Goal: Information Seeking & Learning: Check status

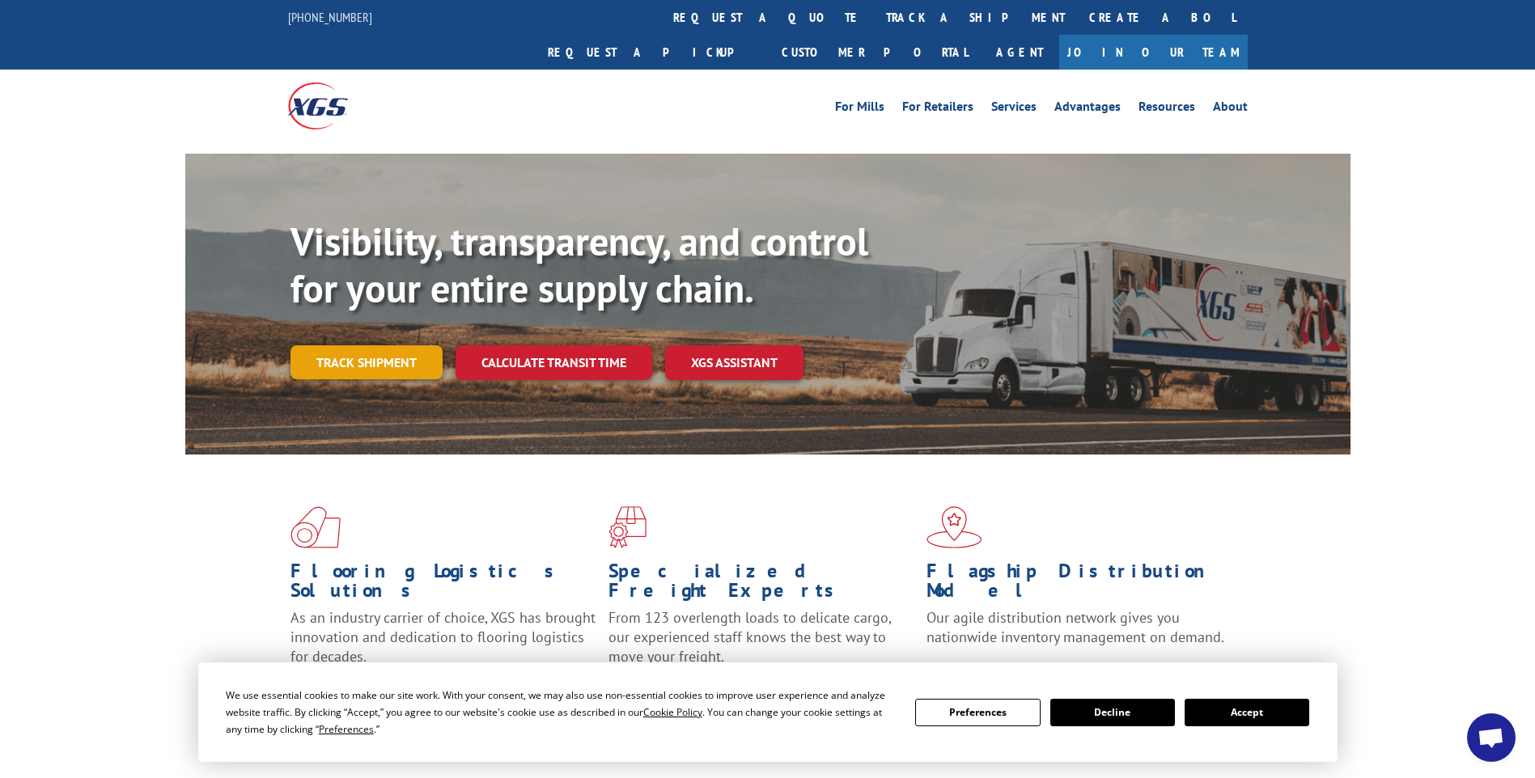
click at [392, 346] on link "Track shipment" at bounding box center [366, 363] width 152 height 34
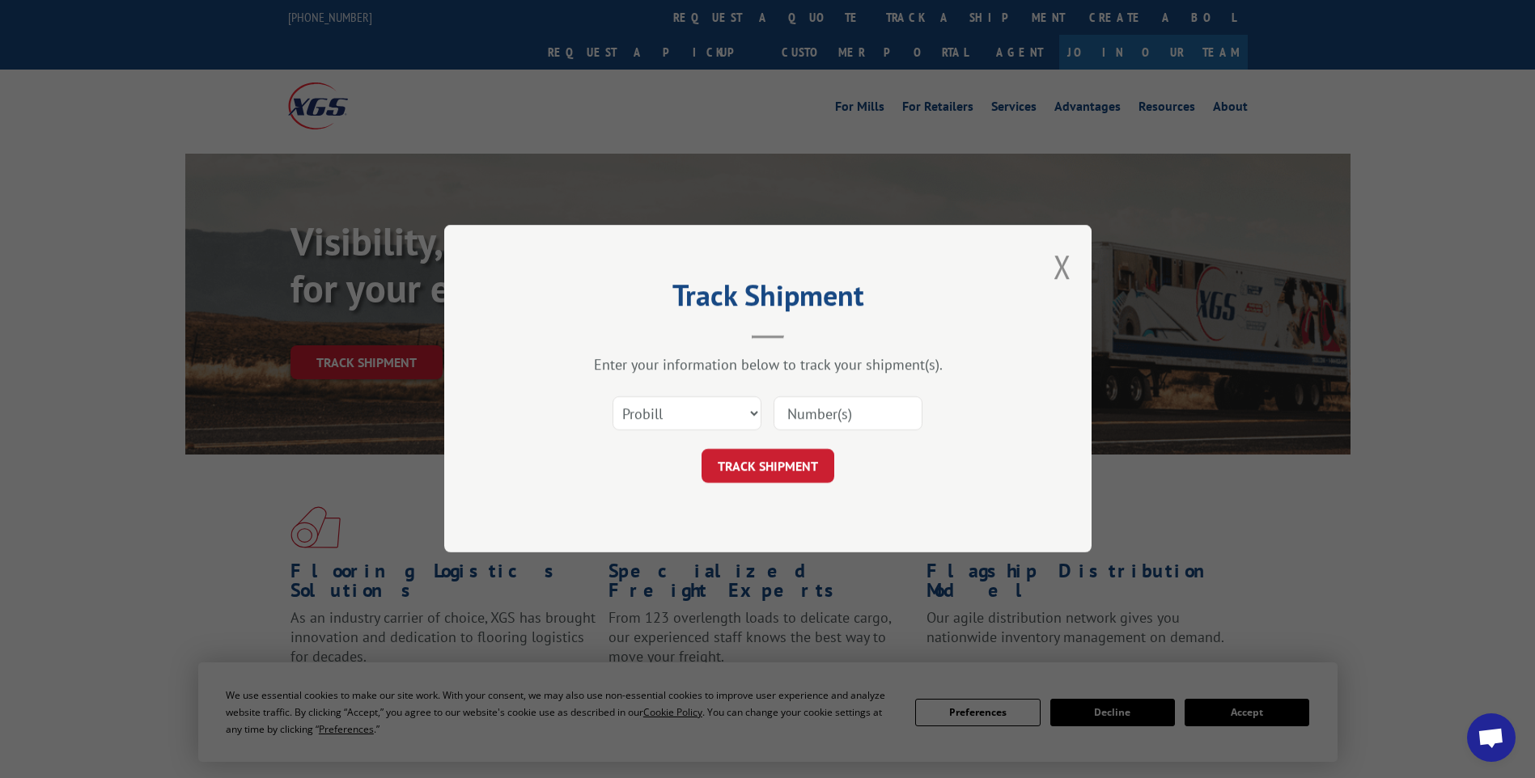
click at [1255, 710] on div "Track Shipment Enter your information below to track your shipment(s). Select c…" at bounding box center [767, 389] width 1535 height 778
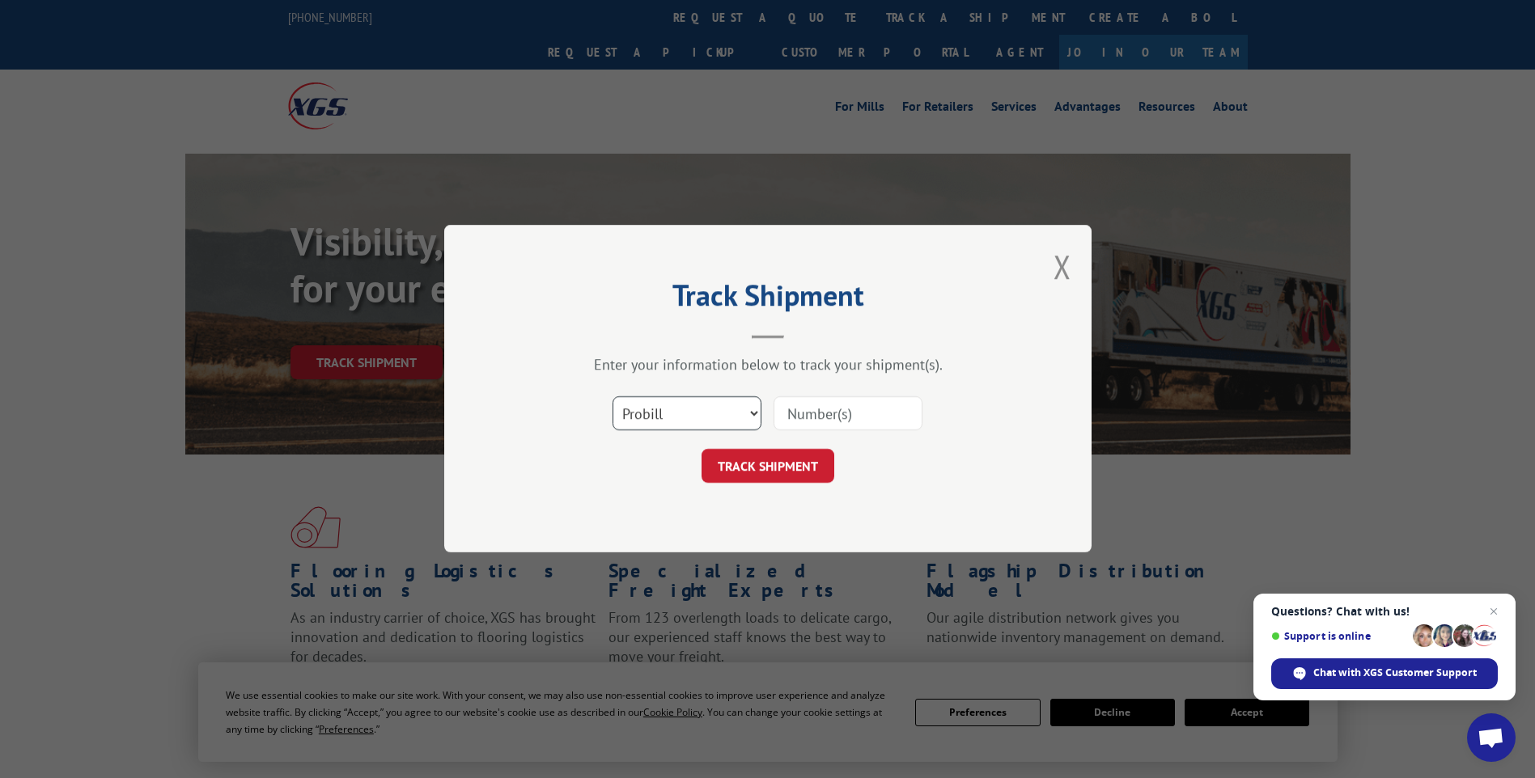
click at [702, 422] on select "Select category... Probill BOL PO" at bounding box center [687, 414] width 149 height 34
select select "bol"
click at [613, 397] on select "Select category... Probill BOL PO" at bounding box center [687, 414] width 149 height 34
click at [891, 416] on input at bounding box center [848, 414] width 149 height 34
type input "447967"
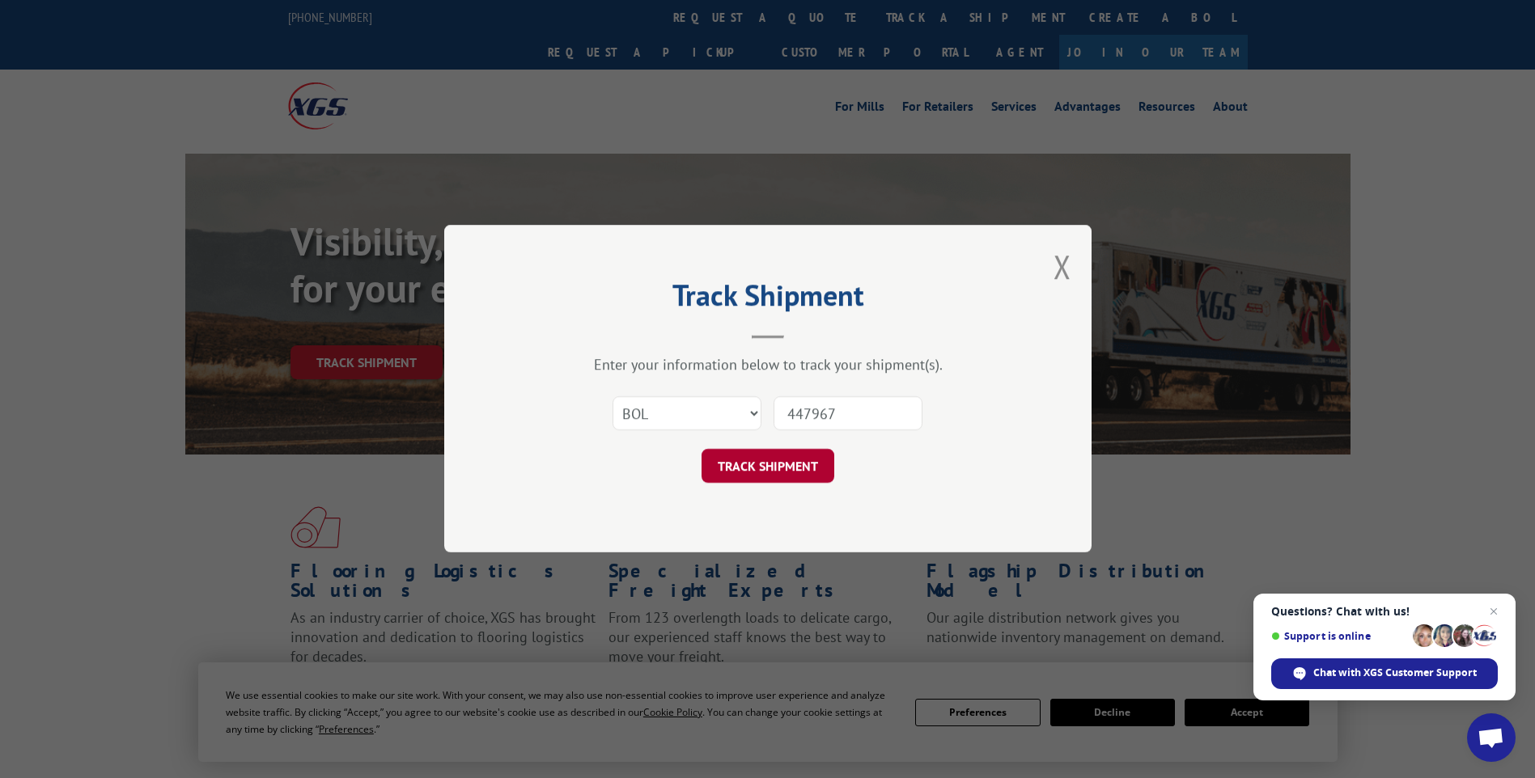
click at [799, 450] on button "TRACK SHIPMENT" at bounding box center [768, 467] width 133 height 34
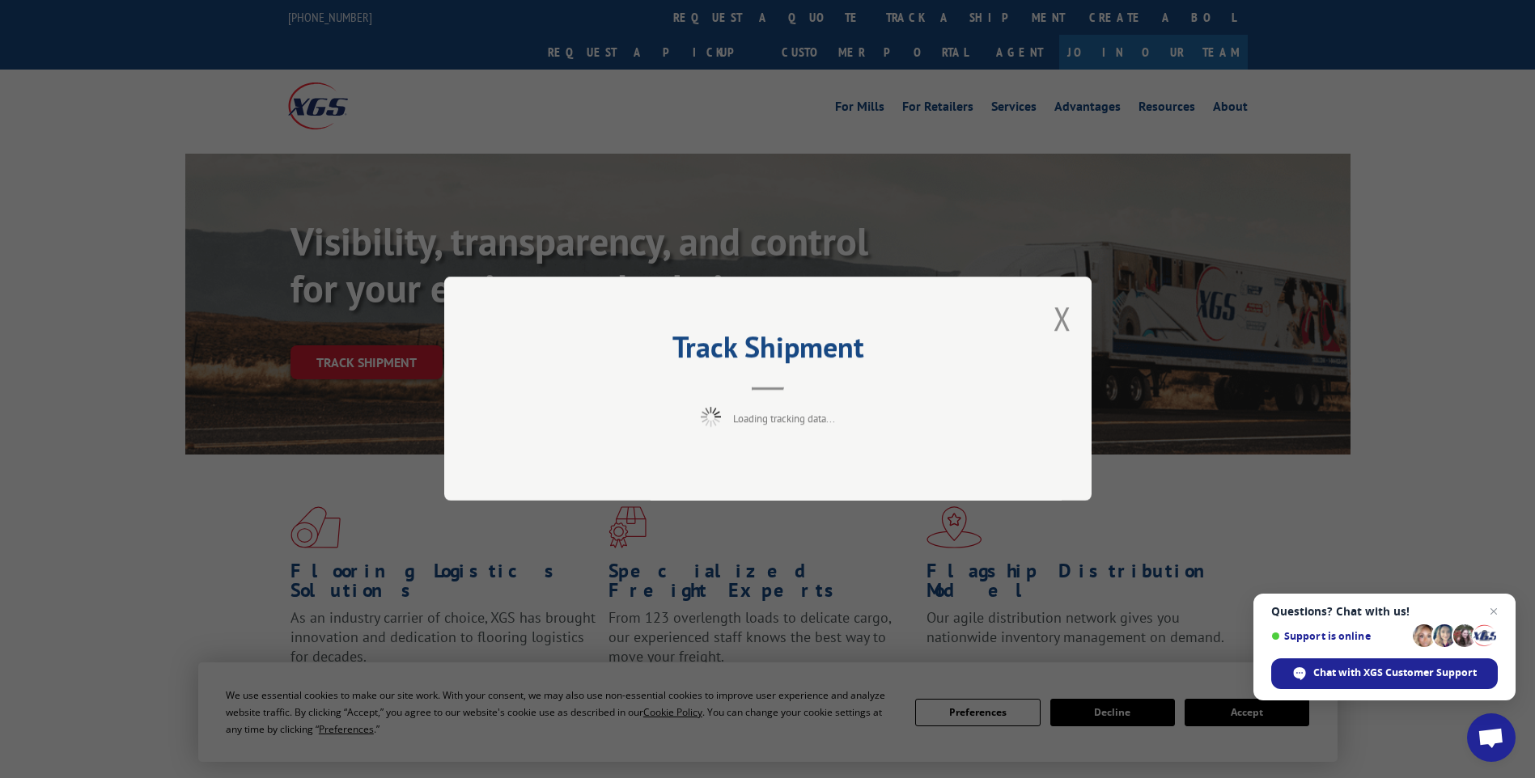
click at [1497, 609] on span "Close chat" at bounding box center [1493, 611] width 19 height 19
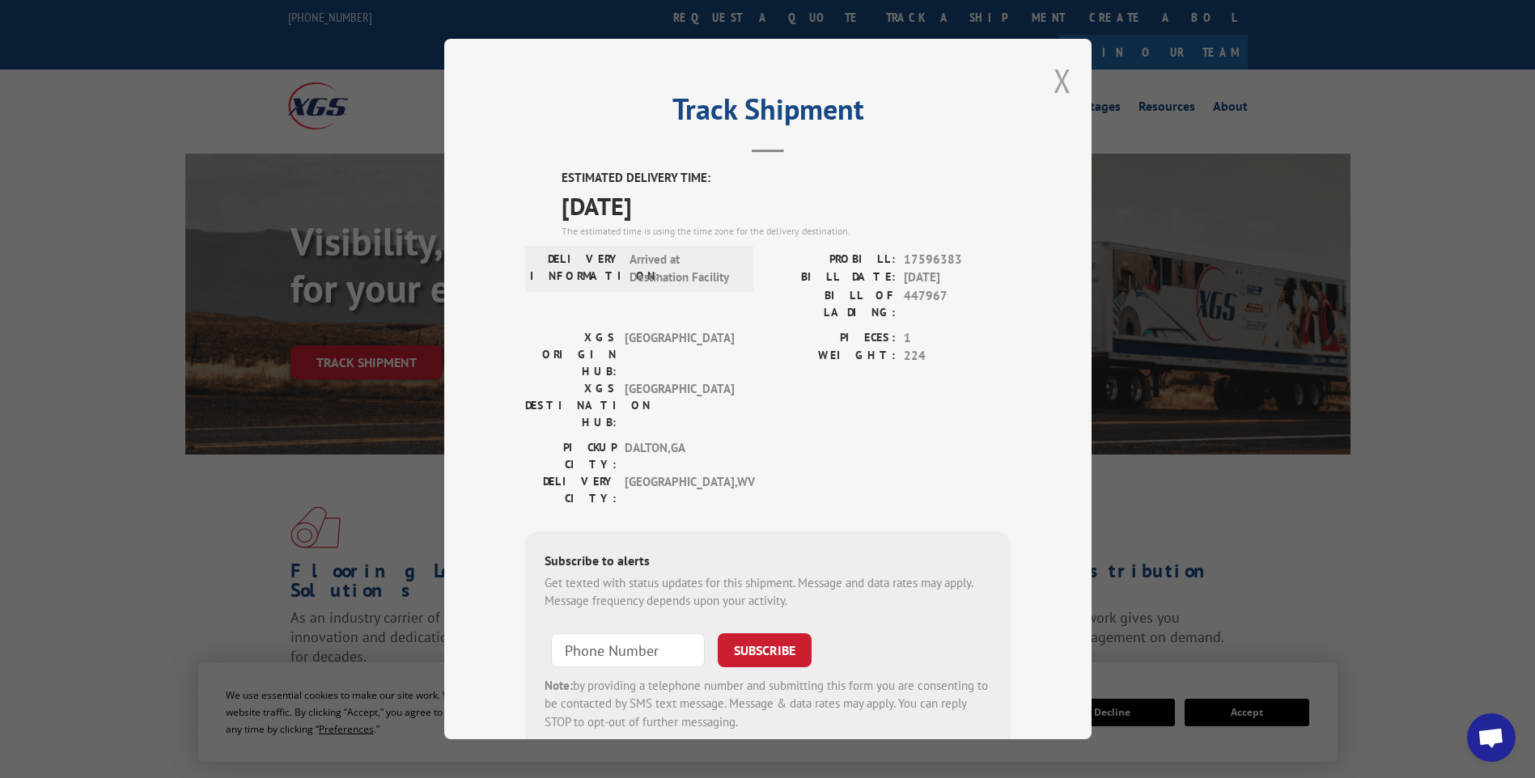
click at [1062, 83] on button "Close modal" at bounding box center [1063, 80] width 18 height 43
